Goal: Task Accomplishment & Management: Manage account settings

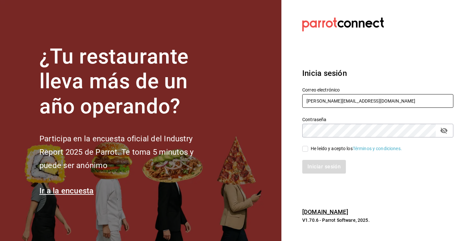
type input "[PERSON_NAME][EMAIL_ADDRESS][DOMAIN_NAME]"
click at [305, 149] on input "He leído y acepto los Términos y condiciones." at bounding box center [306, 149] width 6 height 6
checkbox input "true"
click at [444, 130] on icon "passwordField" at bounding box center [444, 131] width 7 height 6
click at [325, 167] on button "Iniciar sesión" at bounding box center [325, 167] width 44 height 14
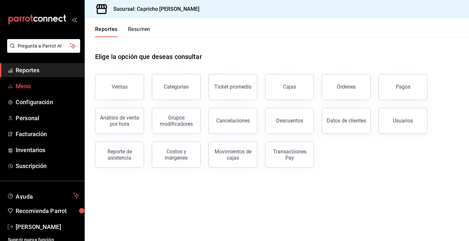
click at [25, 88] on span "Menú" at bounding box center [48, 86] width 64 height 9
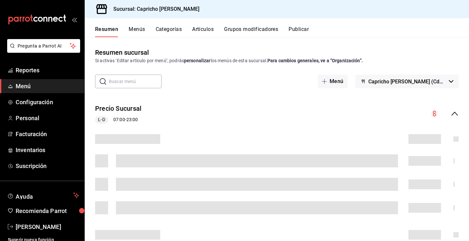
click at [198, 28] on button "Artículos" at bounding box center [203, 31] width 22 height 11
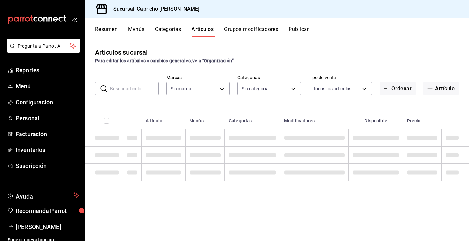
click at [124, 87] on input "text" at bounding box center [134, 88] width 49 height 13
type input "8d1311e6-653c-4dfe-9e4c-23cc0b365062"
type input "1c03a59d-8a6f-4472-bbc7-6c9584198aad,e1e062bc-64dd-440b-85ba-6effad519f06,d9883…"
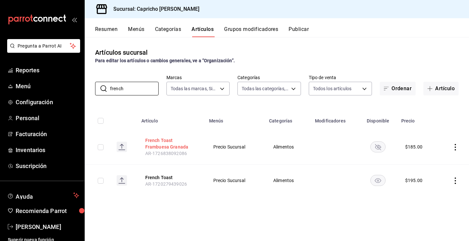
type input "french"
click at [157, 141] on button "French Toast Frambuesa Granada" at bounding box center [171, 143] width 52 height 13
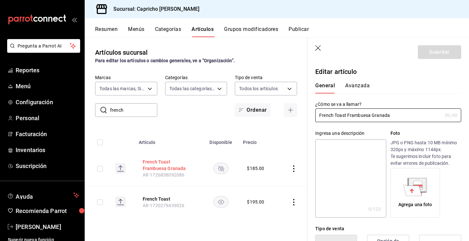
type input "$185.00"
click at [318, 48] on icon "button" at bounding box center [319, 48] width 6 height 6
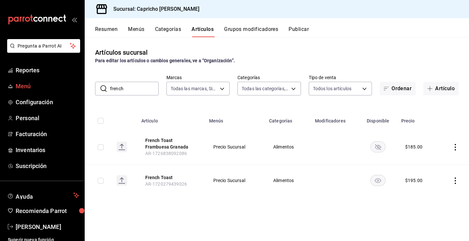
click at [26, 89] on span "Menú" at bounding box center [48, 86] width 64 height 9
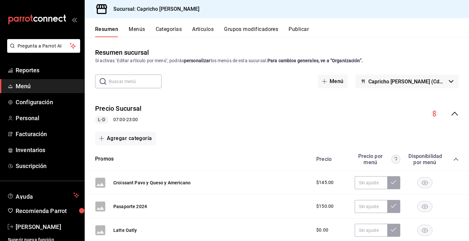
click at [22, 85] on span "Menú" at bounding box center [48, 86] width 64 height 9
click at [22, 88] on span "Menú" at bounding box center [48, 86] width 64 height 9
click at [202, 29] on button "Artículos" at bounding box center [203, 31] width 22 height 11
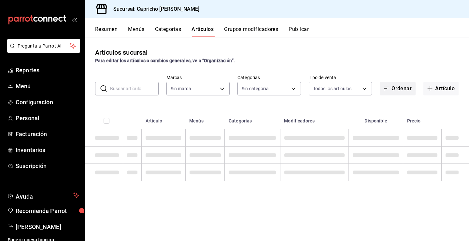
type input "8d1311e6-653c-4dfe-9e4c-23cc0b365062"
type input "1c03a59d-8a6f-4472-bbc7-6c9584198aad,e1e062bc-64dd-440b-85ba-6effad519f06,d9883…"
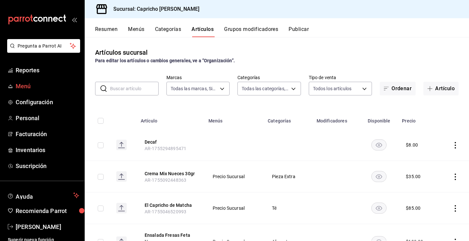
click at [27, 84] on span "Menú" at bounding box center [48, 86] width 64 height 9
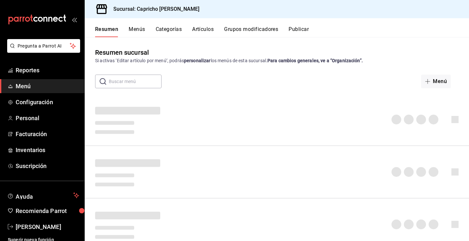
click at [200, 28] on button "Artículos" at bounding box center [203, 31] width 22 height 11
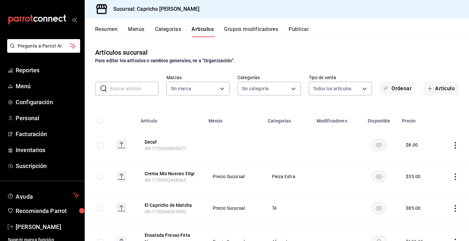
click at [125, 88] on input "text" at bounding box center [134, 88] width 49 height 13
type input "8d1311e6-653c-4dfe-9e4c-23cc0b365062"
type input "1c03a59d-8a6f-4472-bbc7-6c9584198aad,e1e062bc-64dd-440b-85ba-6effad519f06,d9883…"
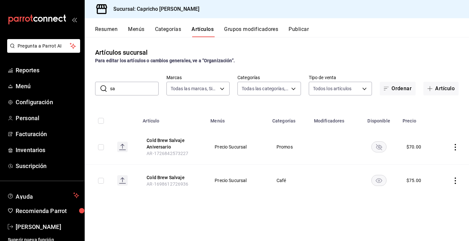
type input "s"
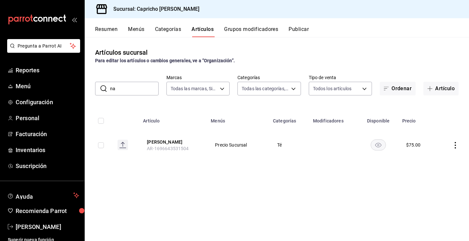
type input "n"
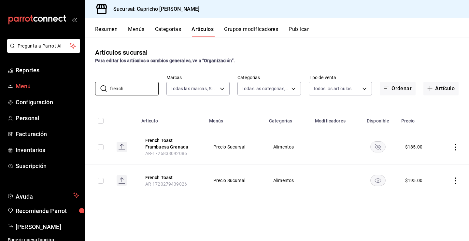
type input "french"
click at [28, 86] on span "Menú" at bounding box center [48, 86] width 64 height 9
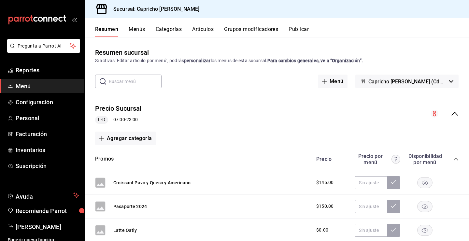
click at [200, 31] on button "Artículos" at bounding box center [203, 31] width 22 height 11
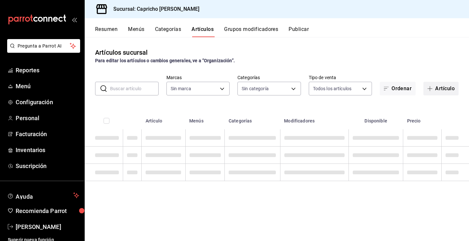
type input "8d1311e6-653c-4dfe-9e4c-23cc0b365062"
type input "1c03a59d-8a6f-4472-bbc7-6c9584198aad,e1e062bc-64dd-440b-85ba-6effad519f06,d9883…"
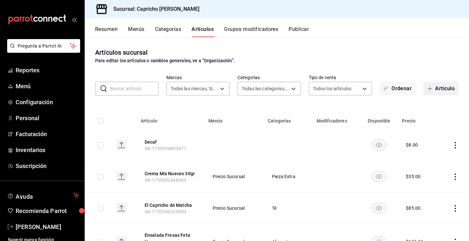
click at [444, 89] on button "Artículo" at bounding box center [441, 89] width 35 height 14
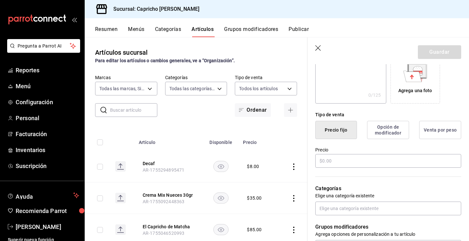
scroll to position [115, 0]
type input "French Toast Cumpleañero 2025"
click at [330, 160] on input "text" at bounding box center [389, 161] width 146 height 14
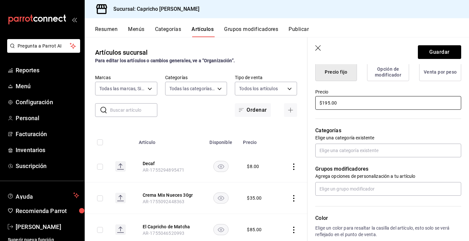
scroll to position [175, 0]
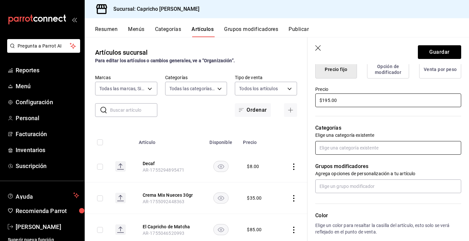
type input "$195.00"
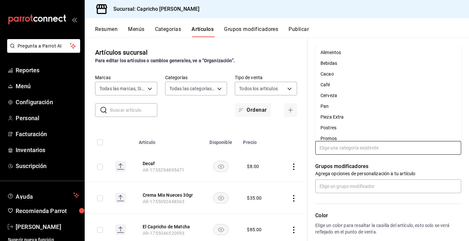
click at [341, 150] on input "text" at bounding box center [389, 148] width 146 height 14
click at [330, 52] on li "Alimentos" at bounding box center [389, 52] width 146 height 11
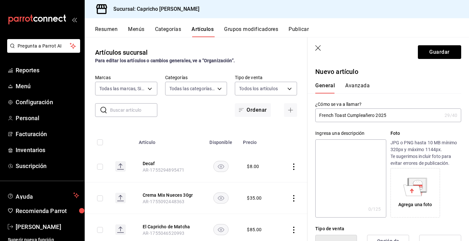
scroll to position [0, 0]
click at [437, 52] on button "Guardar" at bounding box center [439, 52] width 43 height 14
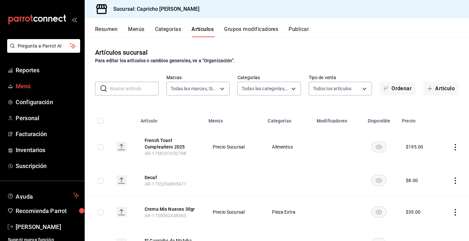
click at [24, 88] on span "Menú" at bounding box center [48, 86] width 64 height 9
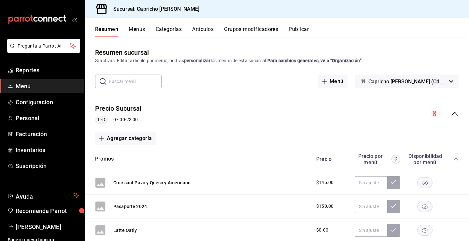
click at [206, 30] on button "Artículos" at bounding box center [203, 31] width 22 height 11
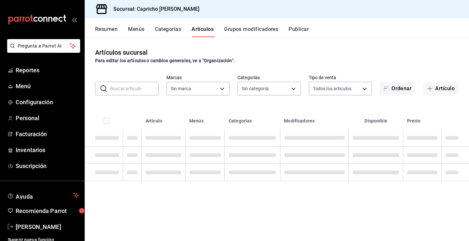
type input "8d1311e6-653c-4dfe-9e4c-23cc0b365062"
type input "1c03a59d-8a6f-4472-bbc7-6c9584198aad,e1e062bc-64dd-440b-85ba-6effad519f06,d9883…"
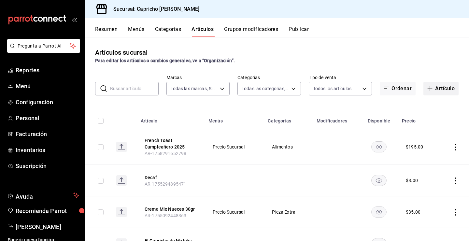
click at [442, 89] on button "Artículo" at bounding box center [441, 89] width 35 height 14
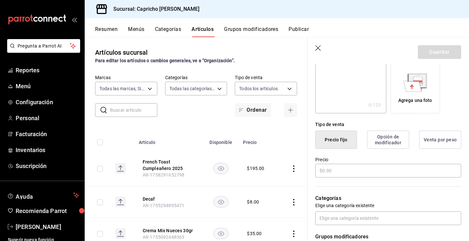
scroll to position [111, 0]
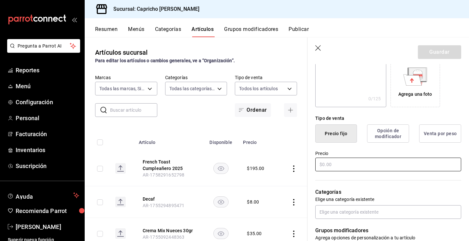
type input "Cáscara Sour"
click at [335, 166] on input "text" at bounding box center [389, 165] width 146 height 14
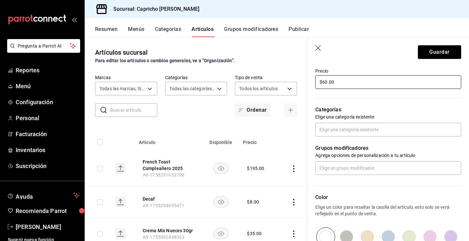
scroll to position [195, 0]
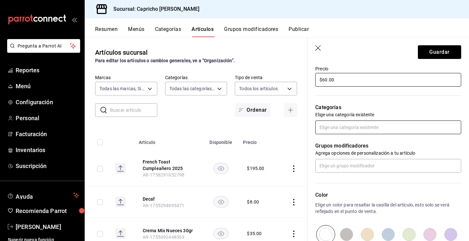
type input "$60.00"
click at [325, 128] on input "text" at bounding box center [389, 128] width 146 height 14
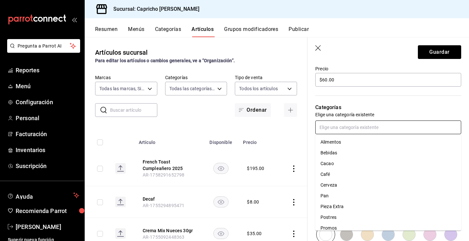
click at [326, 155] on li "Bebidas" at bounding box center [389, 153] width 146 height 11
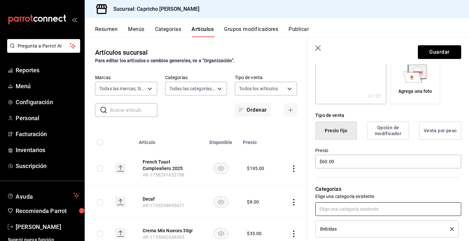
scroll to position [114, 0]
click at [434, 55] on button "Guardar" at bounding box center [439, 52] width 43 height 14
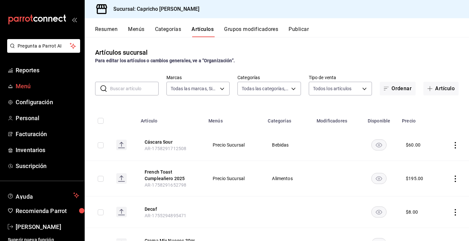
click at [26, 87] on span "Menú" at bounding box center [48, 86] width 64 height 9
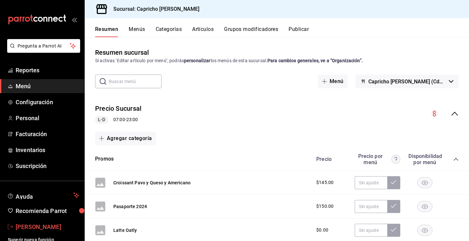
click at [28, 227] on span "Juan Altamirano" at bounding box center [48, 227] width 64 height 9
